Goal: Navigation & Orientation: Find specific page/section

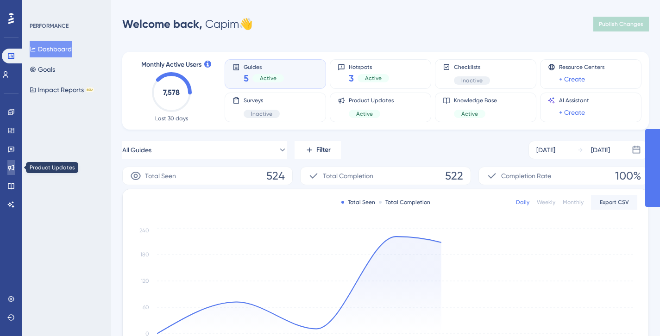
click at [12, 168] on icon at bounding box center [10, 167] width 7 height 7
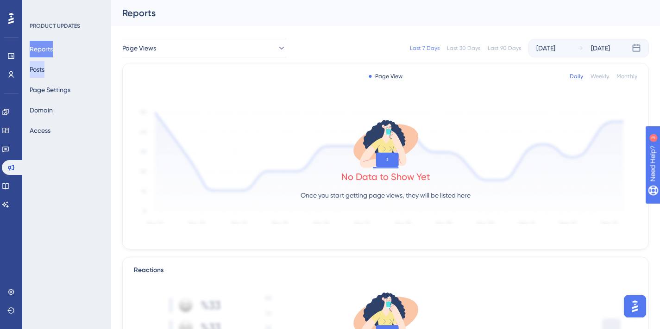
click at [44, 63] on button "Posts" at bounding box center [37, 69] width 15 height 17
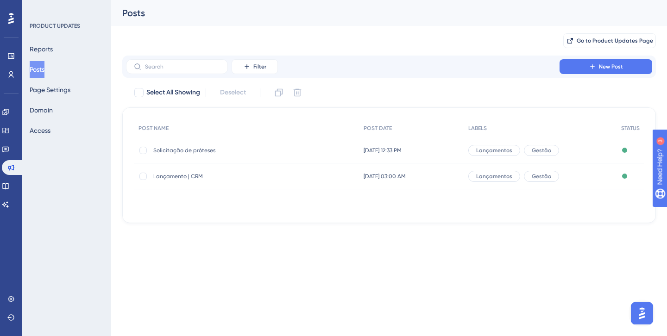
click at [205, 151] on span "Solicitação de próteses" at bounding box center [227, 150] width 148 height 7
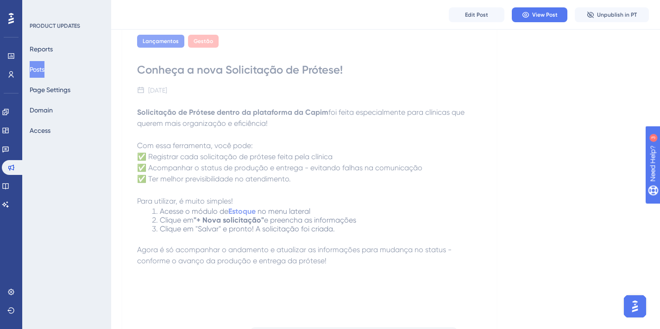
scroll to position [272, 0]
click at [9, 149] on icon at bounding box center [5, 148] width 7 height 7
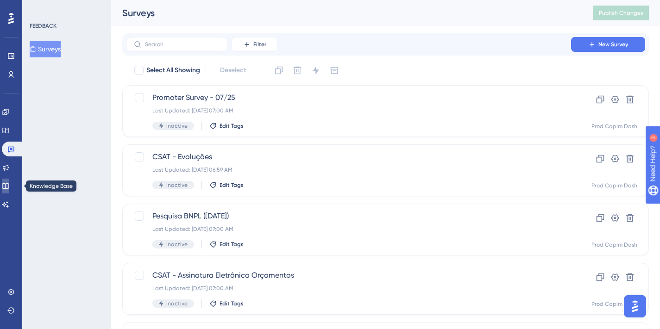
click at [8, 185] on icon at bounding box center [5, 186] width 6 height 6
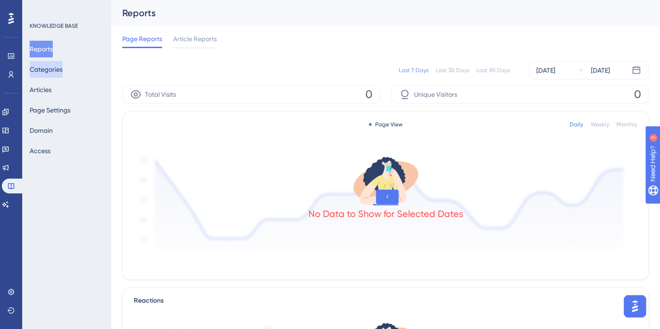
click at [53, 71] on button "Categories" at bounding box center [46, 69] width 33 height 17
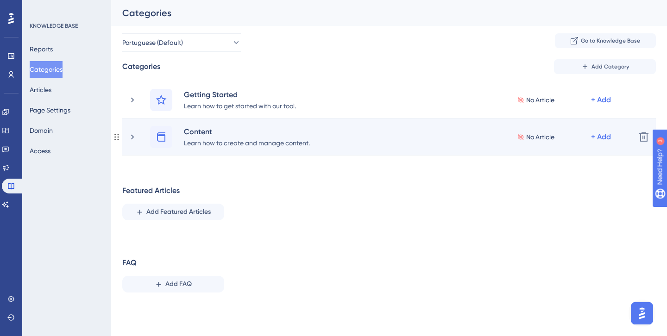
click at [131, 131] on div "Content Learn how to create and manage content. No Article + Add" at bounding box center [378, 137] width 500 height 22
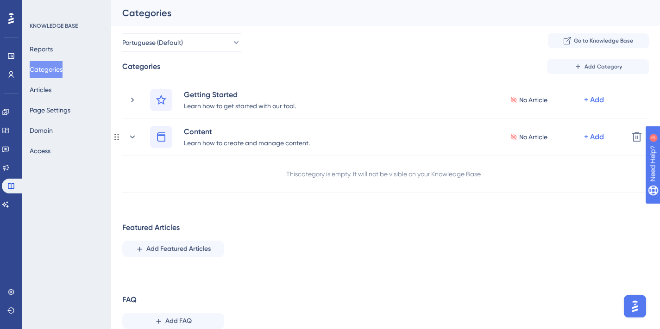
click at [131, 131] on div "Content Learn how to create and manage content. No Article + Add" at bounding box center [374, 137] width 493 height 22
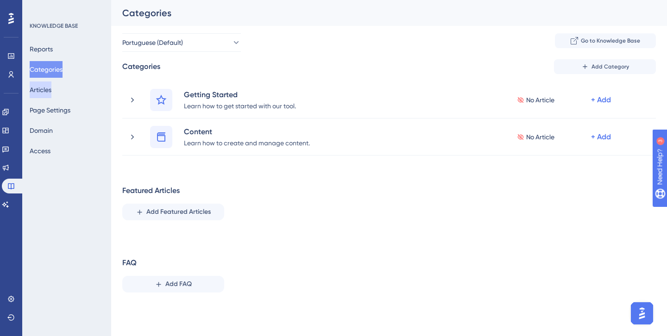
click at [34, 88] on button "Articles" at bounding box center [41, 89] width 22 height 17
